Goal: Find specific page/section: Find specific page/section

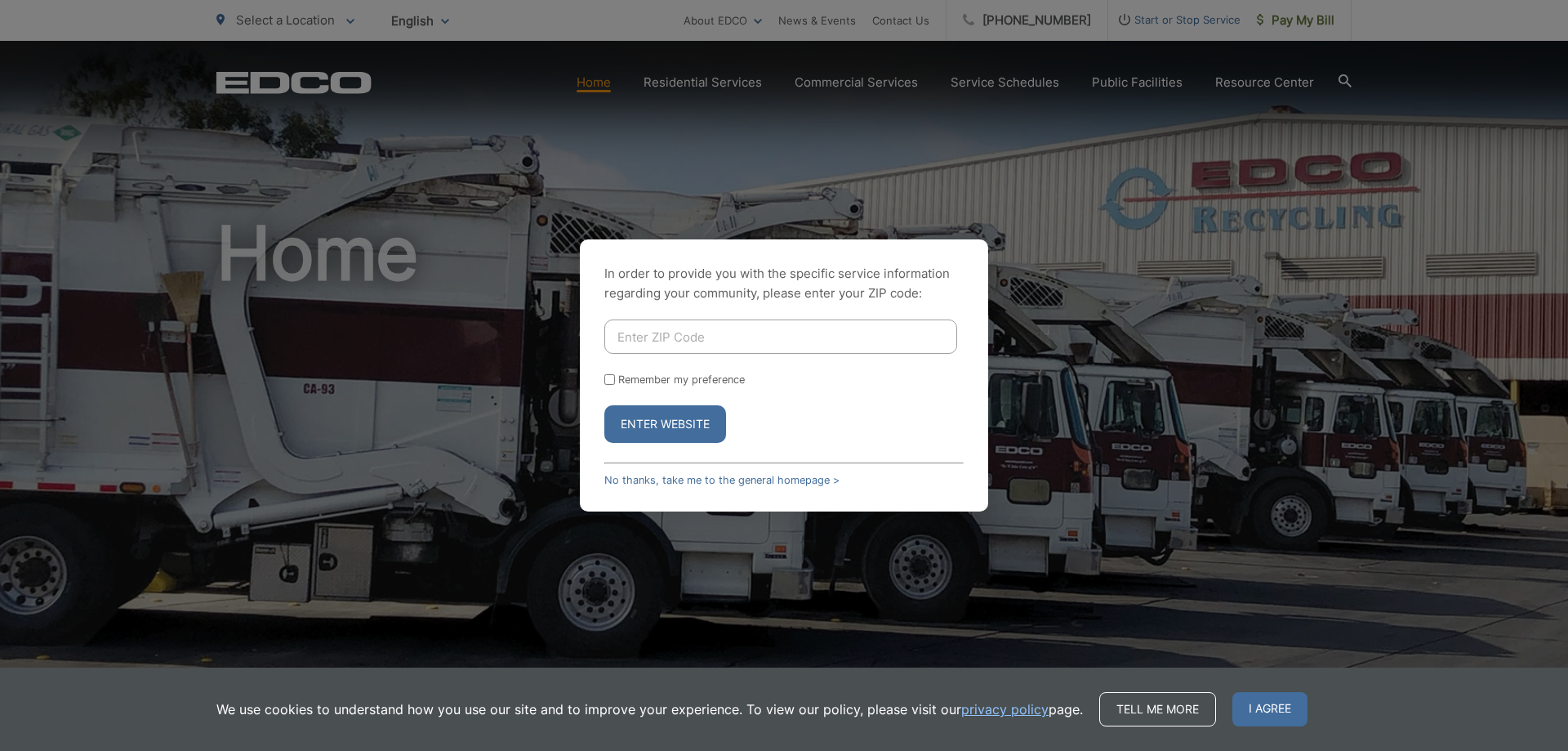
click at [694, 338] on input "Enter ZIP Code" at bounding box center [781, 336] width 353 height 35
type input "92084"
click at [667, 418] on button "Enter Website" at bounding box center [665, 423] width 121 height 38
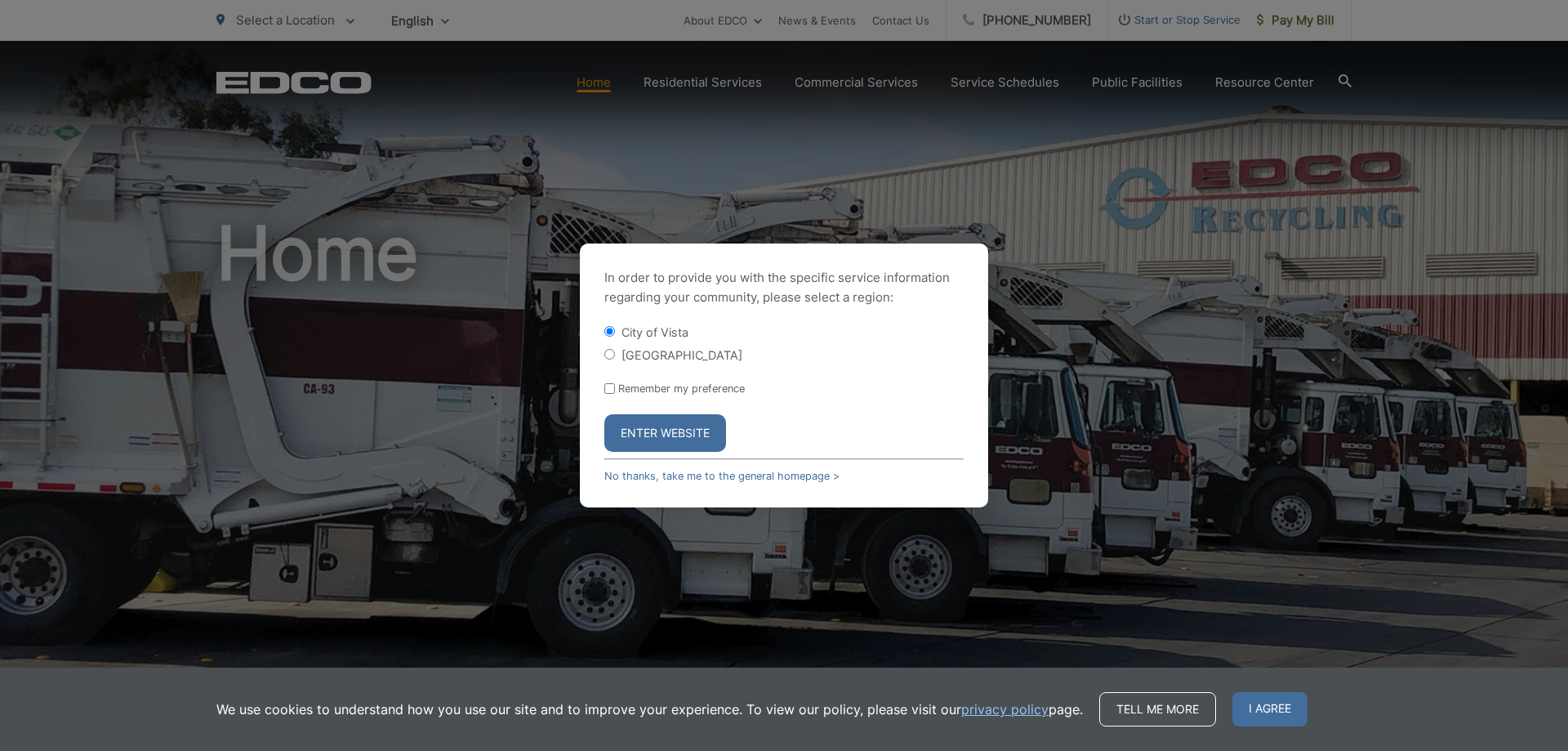
click at [610, 356] on input "[GEOGRAPHIC_DATA]" at bounding box center [609, 354] width 11 height 11
radio input "true"
click at [645, 426] on button "Enter Website" at bounding box center [665, 433] width 121 height 38
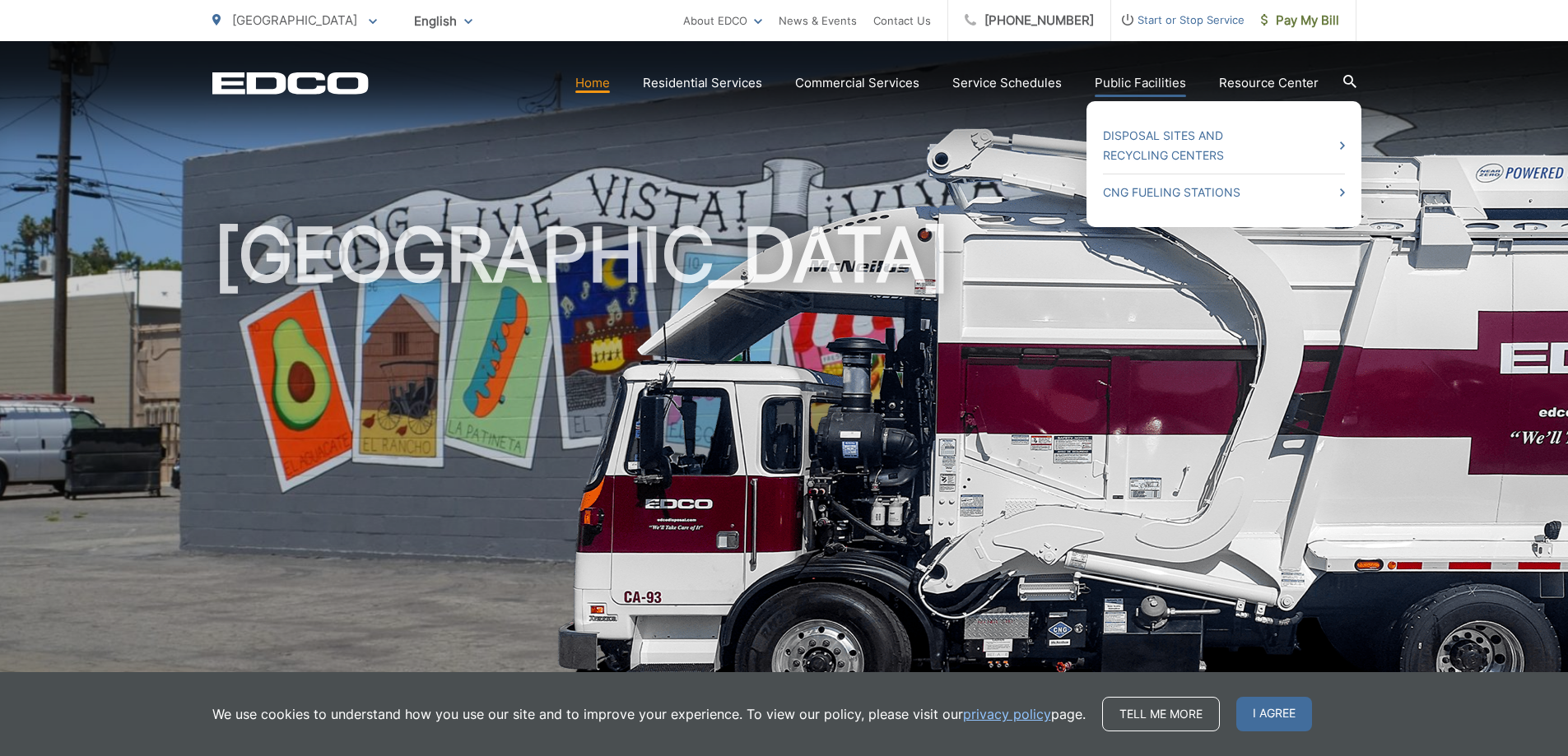
click at [1168, 83] on link "Public Facilities" at bounding box center [1140, 82] width 91 height 19
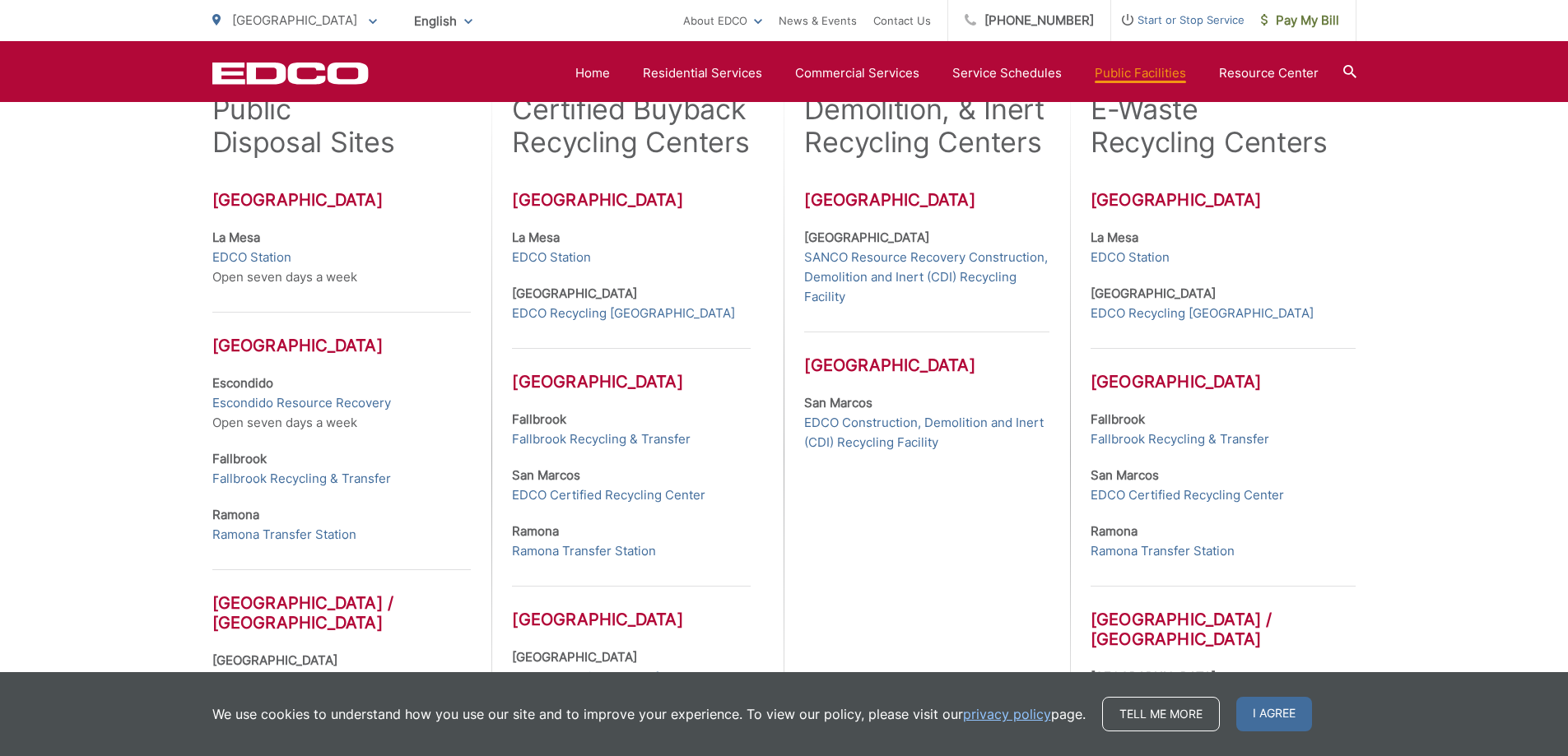
scroll to position [575, 0]
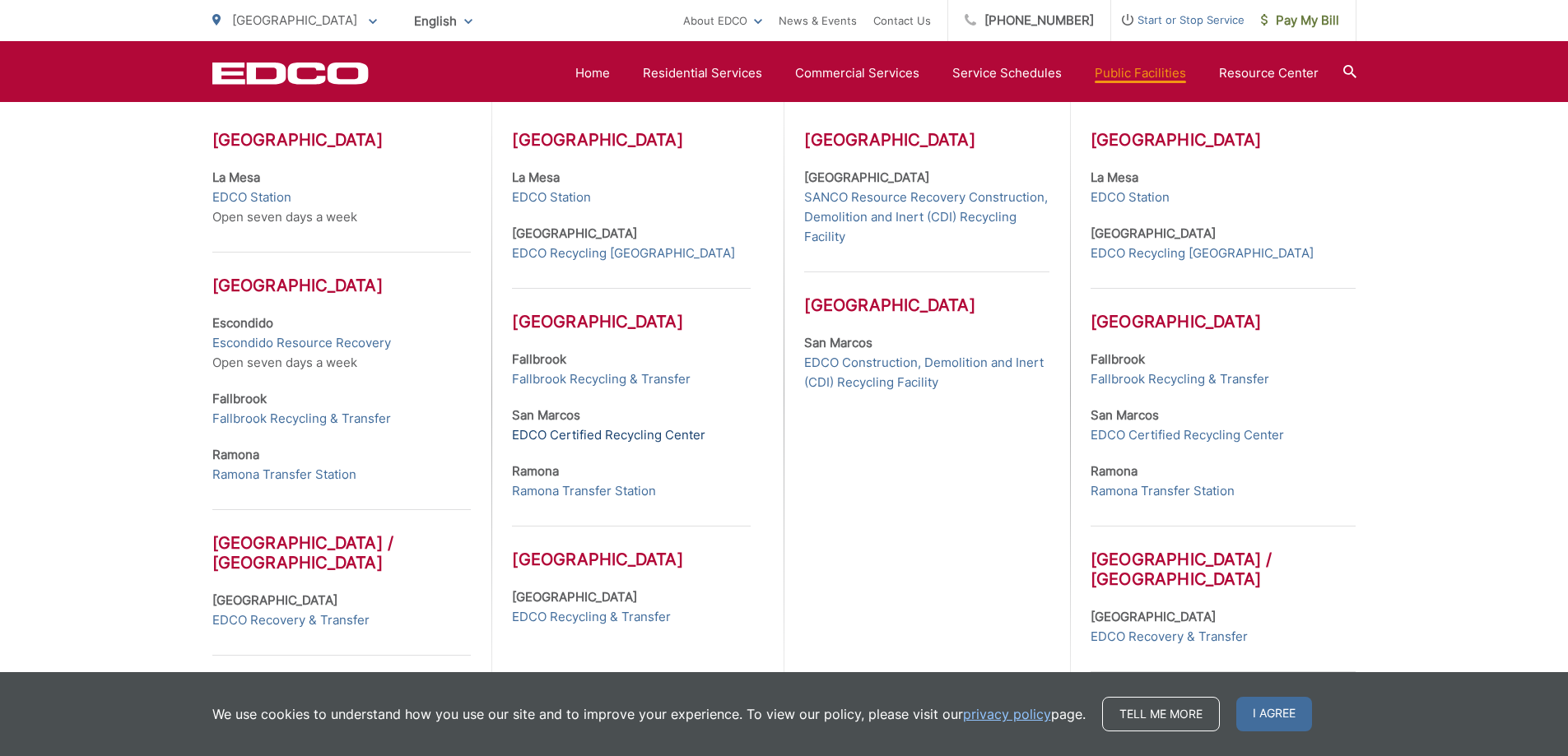
click at [570, 432] on link "EDCO Certified Recycling Center" at bounding box center [608, 435] width 193 height 19
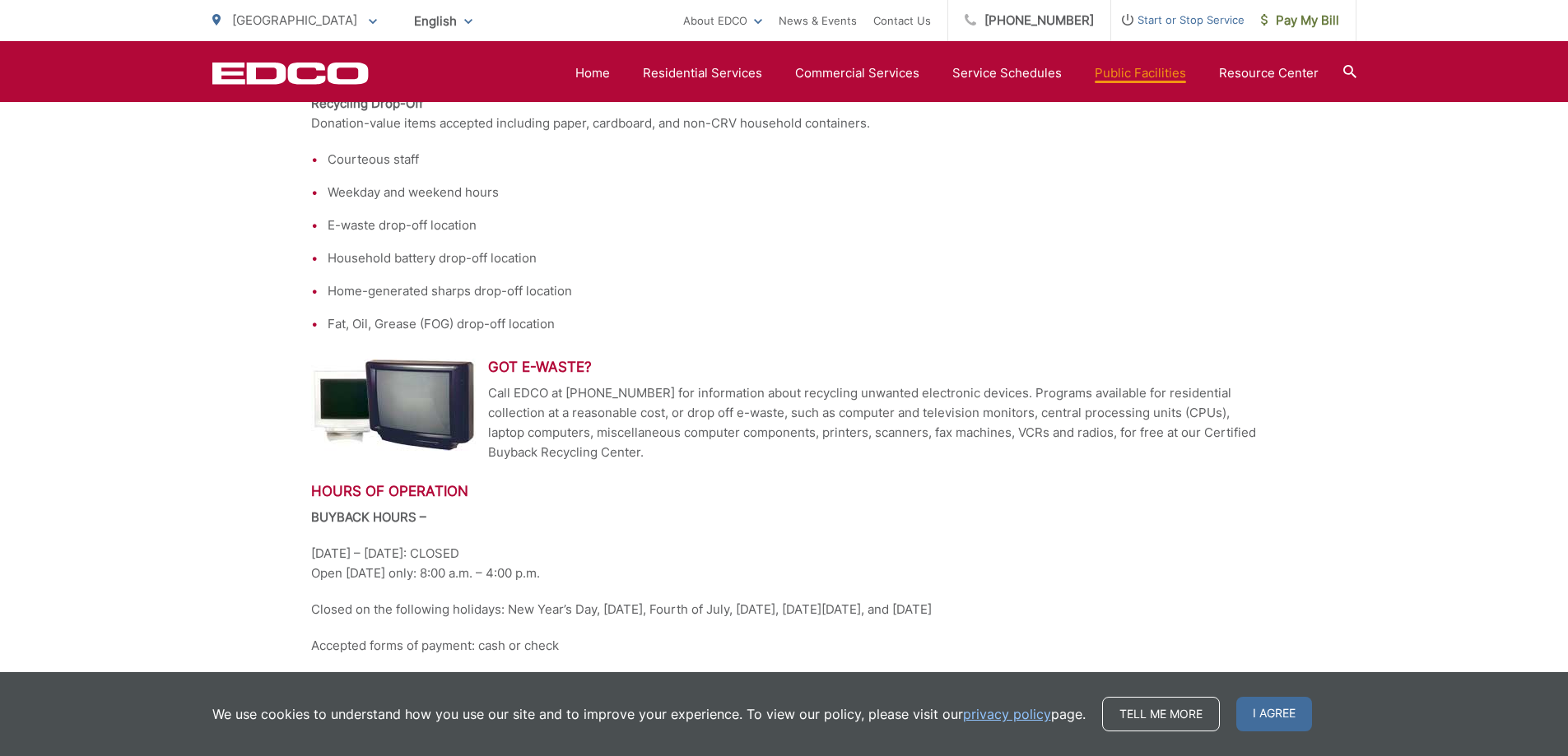
scroll to position [494, 0]
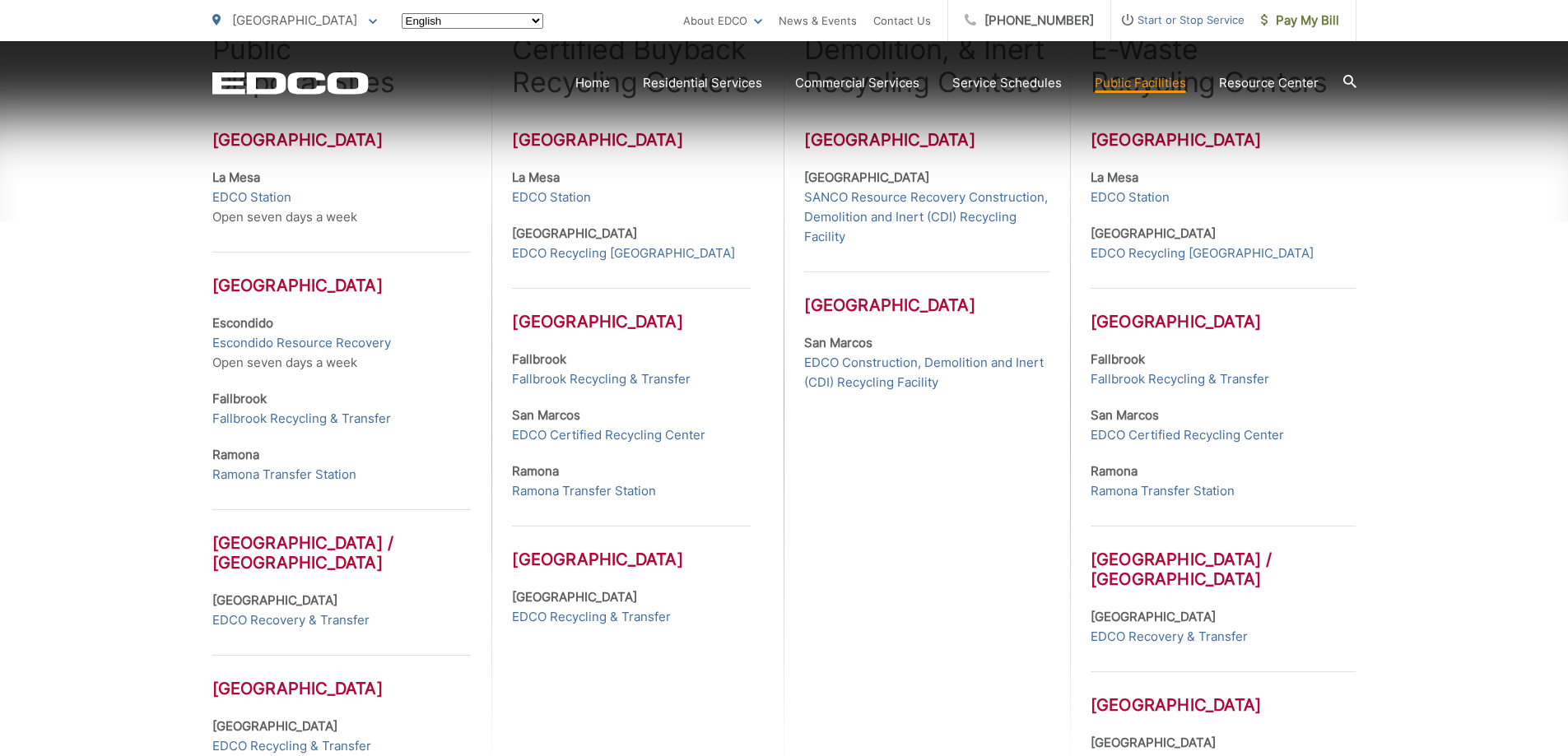
scroll to position [575, 0]
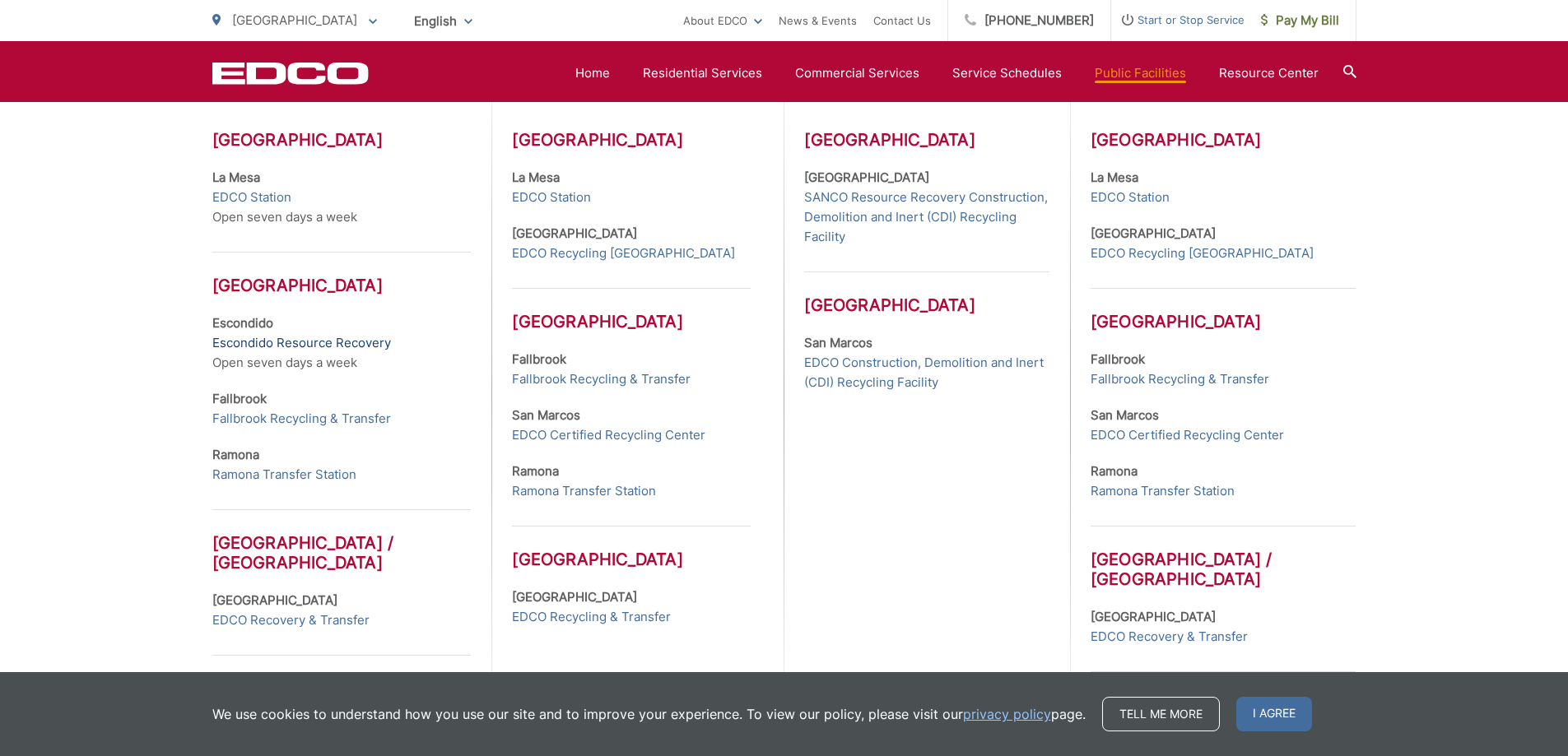
click at [330, 345] on link "Escondido Resource Recovery" at bounding box center [302, 343] width 179 height 19
click at [267, 340] on link "Escondido Resource Recovery" at bounding box center [302, 343] width 179 height 19
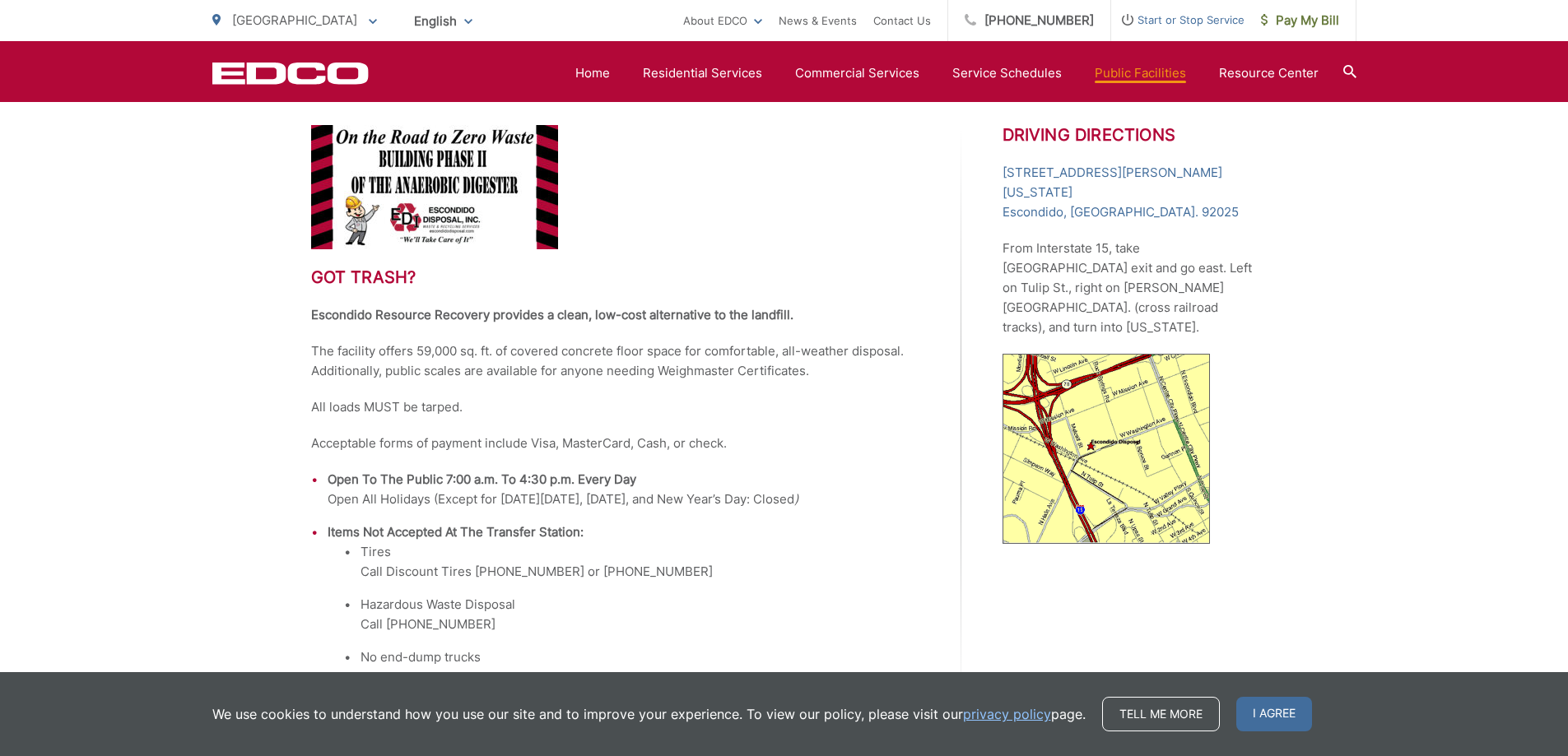
scroll to position [443, 0]
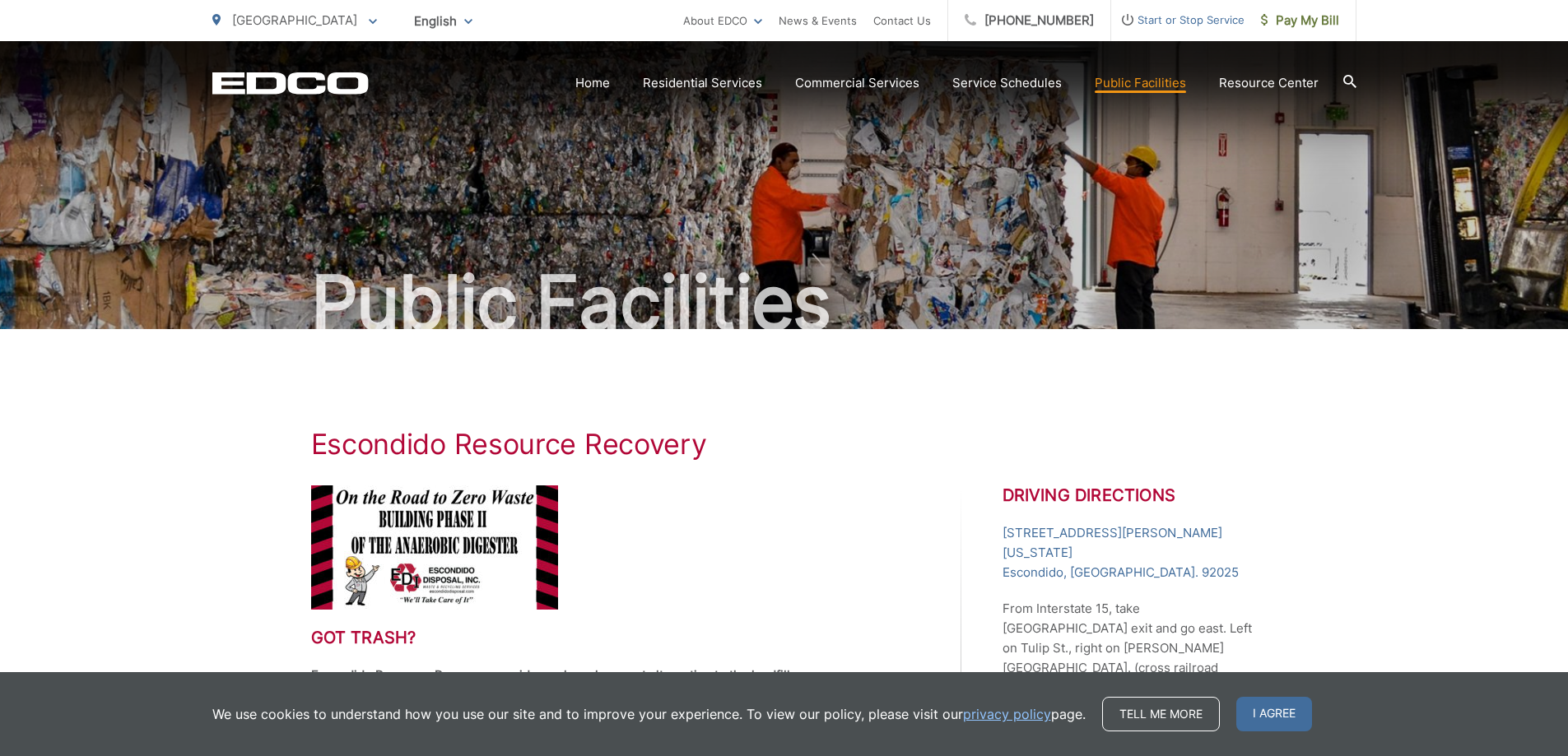
click at [316, 21] on p "[GEOGRAPHIC_DATA]" at bounding box center [295, 20] width 165 height 19
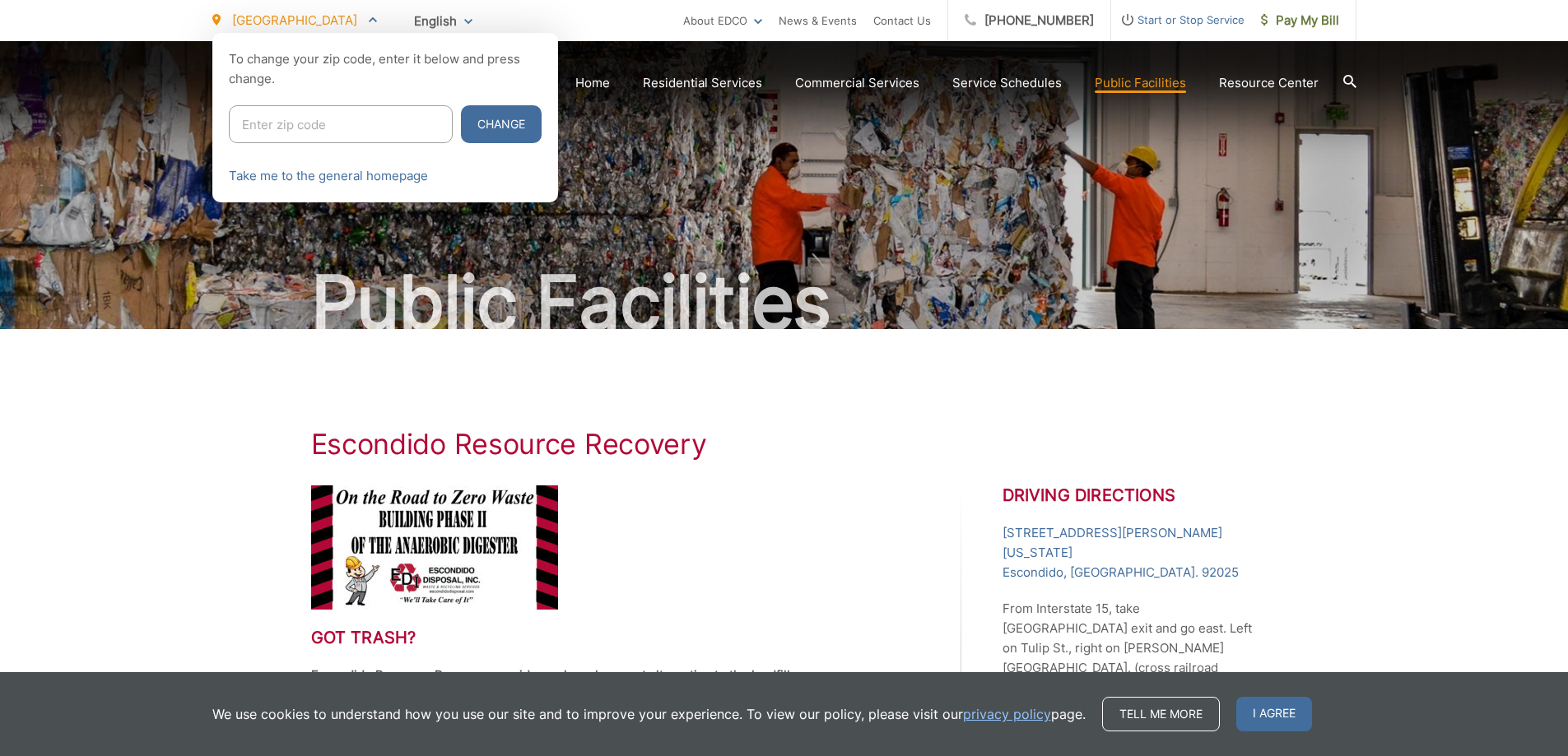
click at [316, 21] on p "[GEOGRAPHIC_DATA]" at bounding box center [295, 20] width 165 height 19
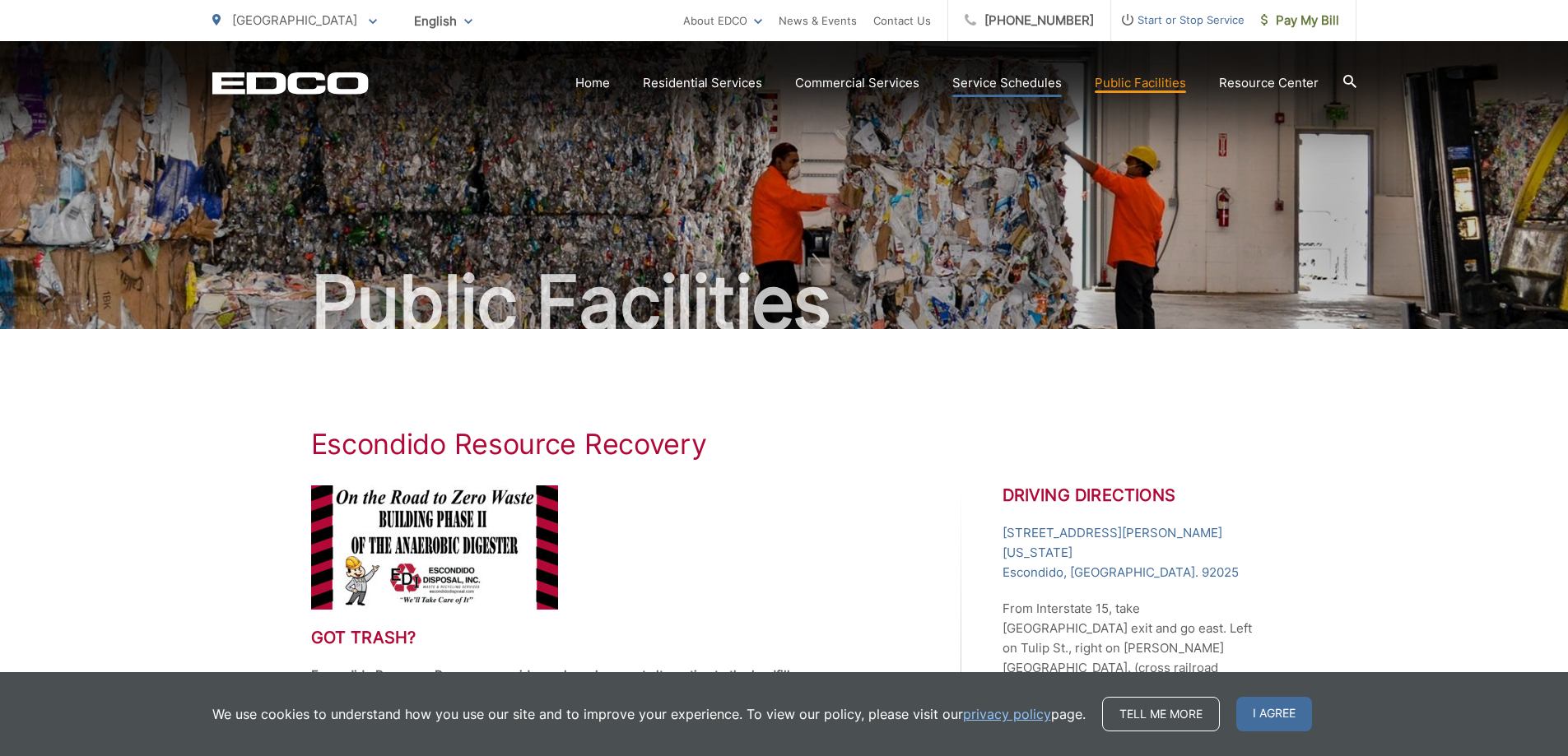
click at [1044, 84] on link "Service Schedules" at bounding box center [1007, 82] width 110 height 19
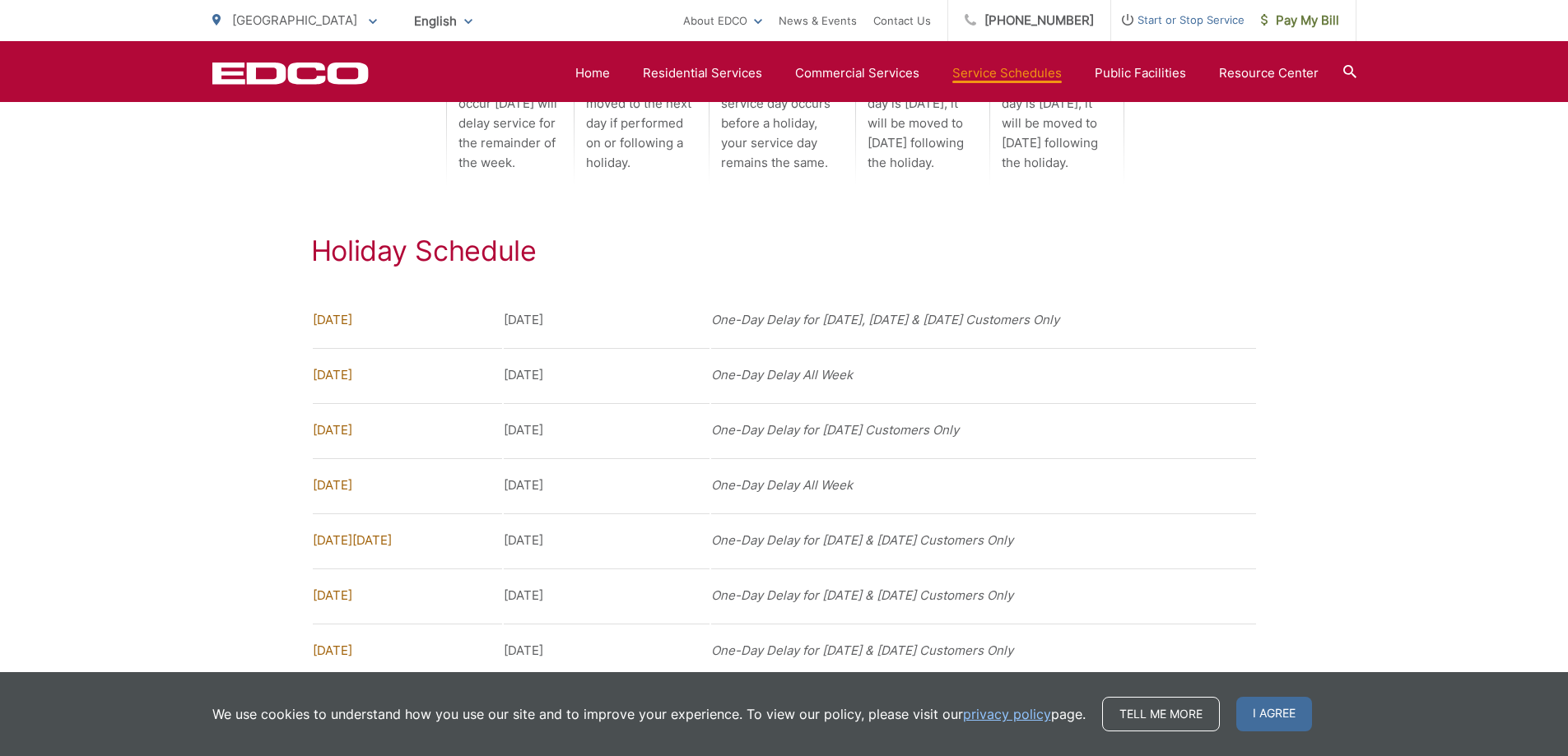
scroll to position [1152, 0]
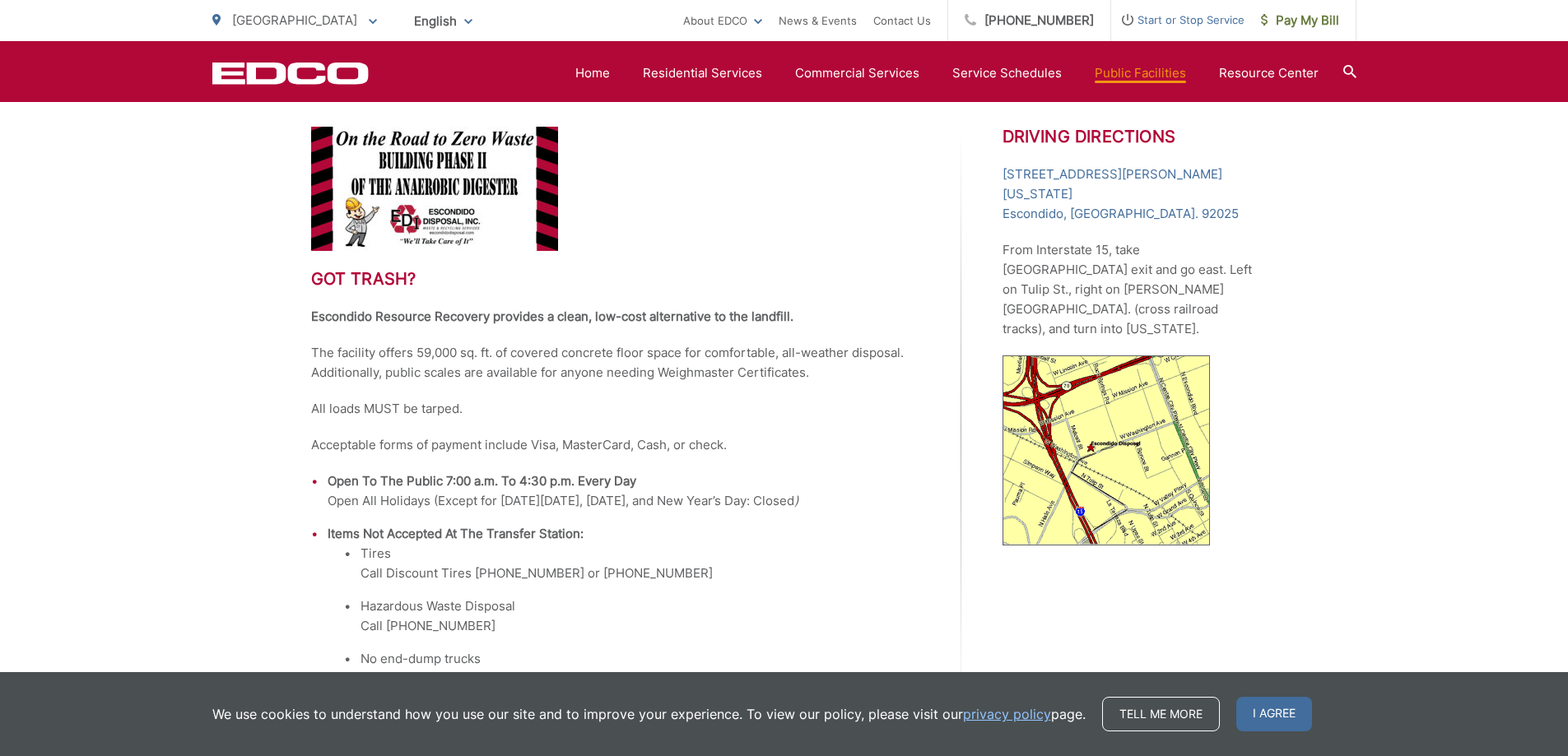
scroll to position [329, 0]
